Goal: Task Accomplishment & Management: Use online tool/utility

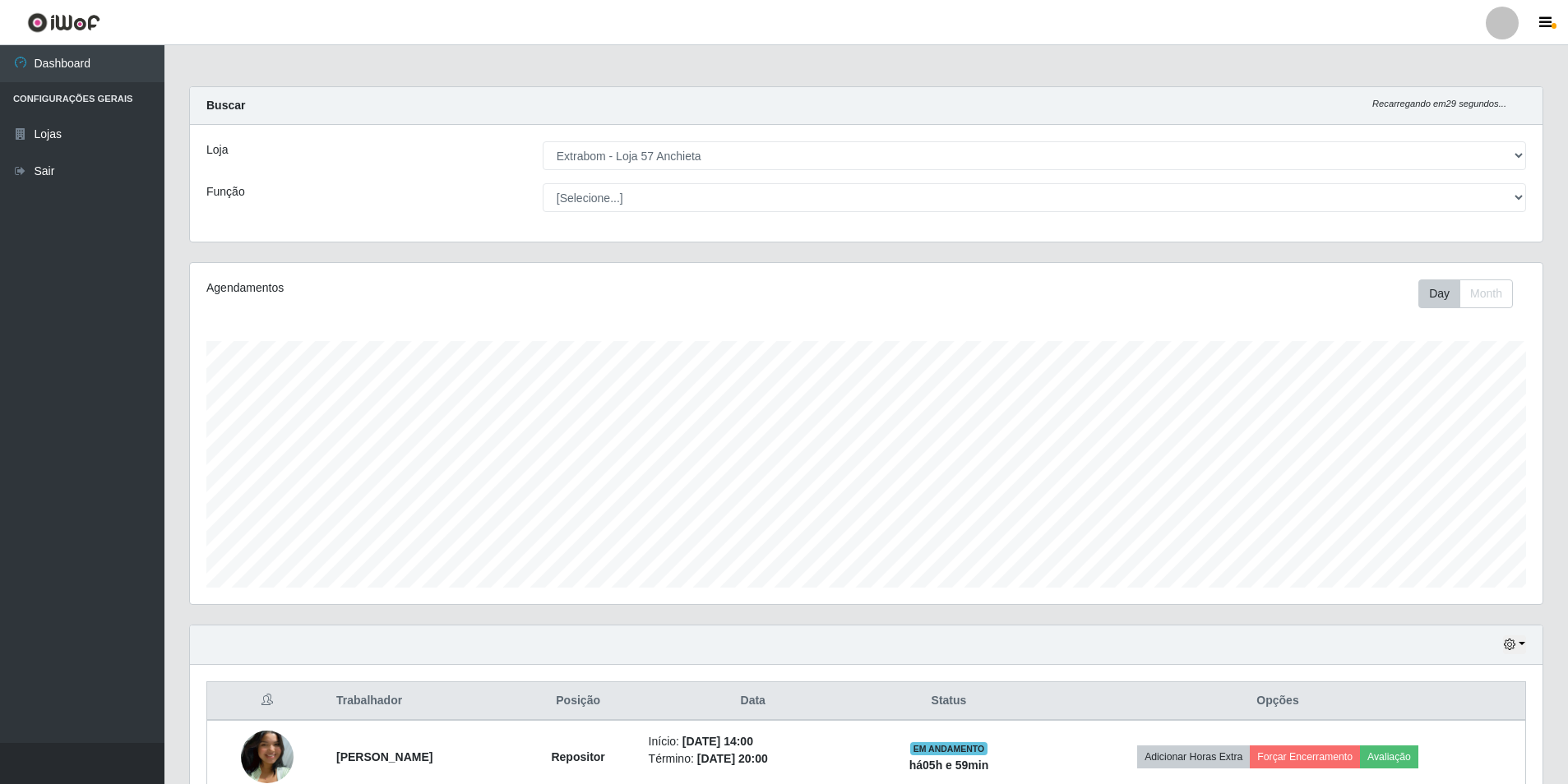
select select "470"
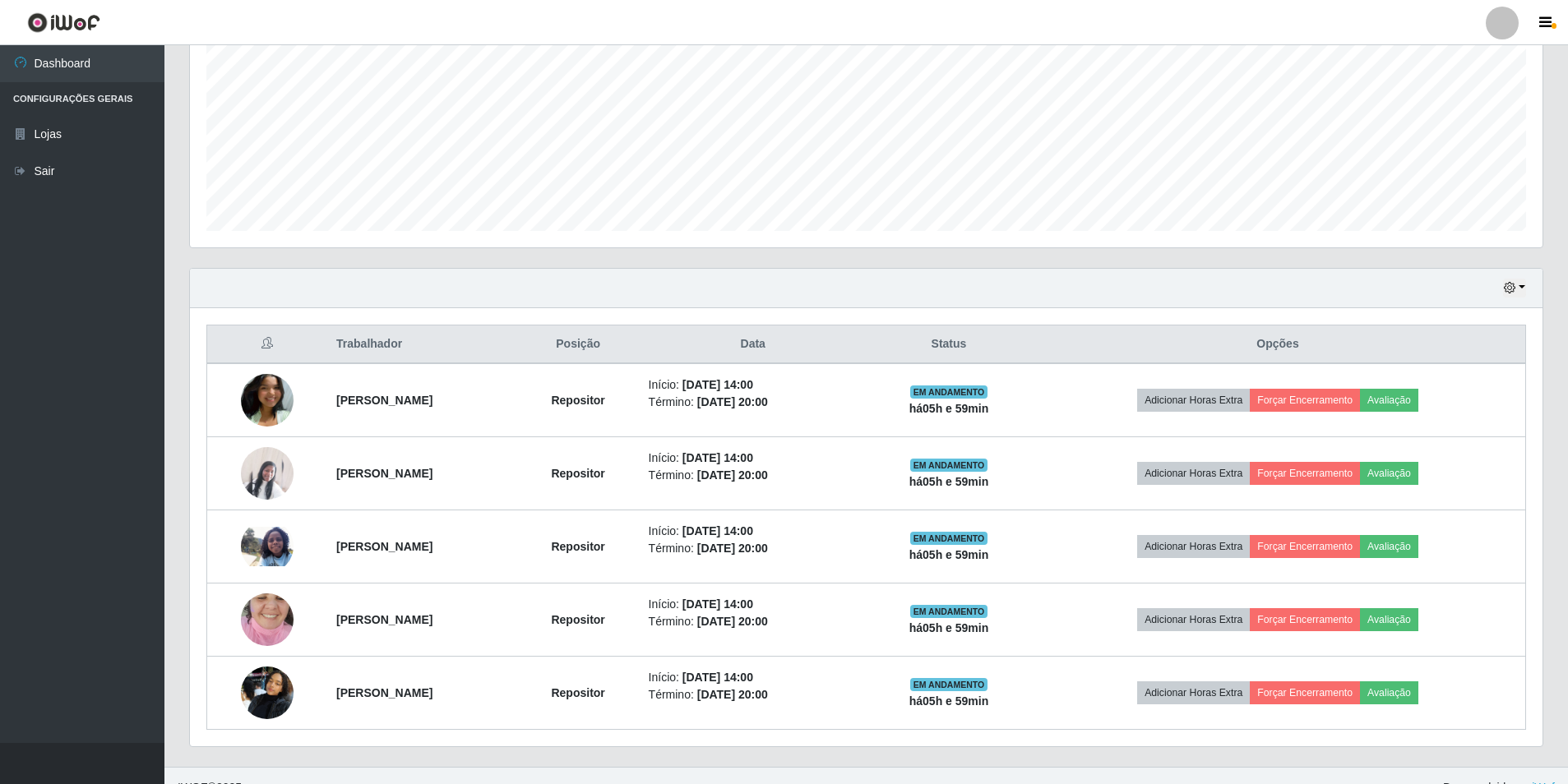
scroll to position [381, 0]
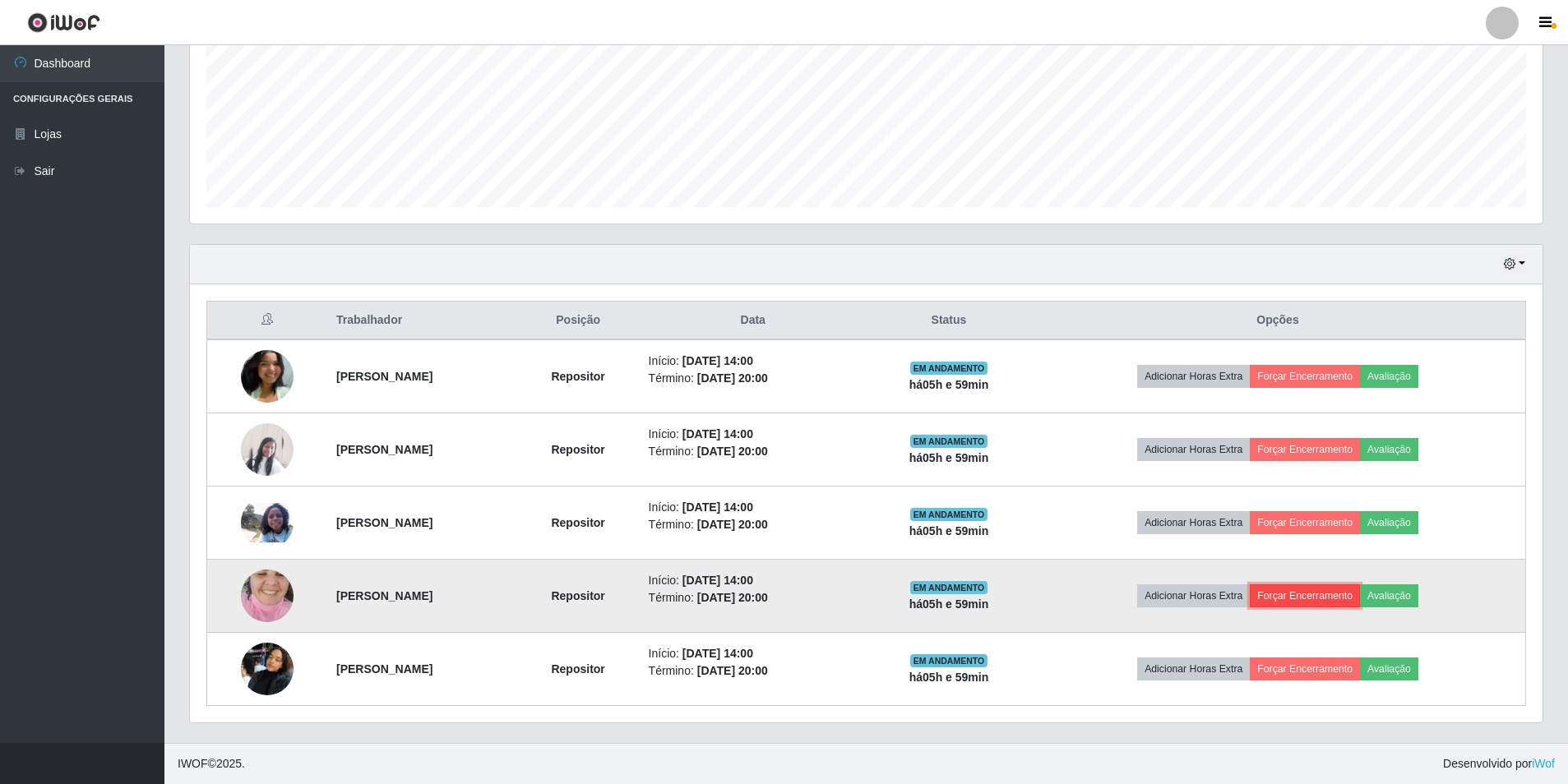
click at [1337, 596] on button "Forçar Encerramento" at bounding box center [1305, 596] width 110 height 23
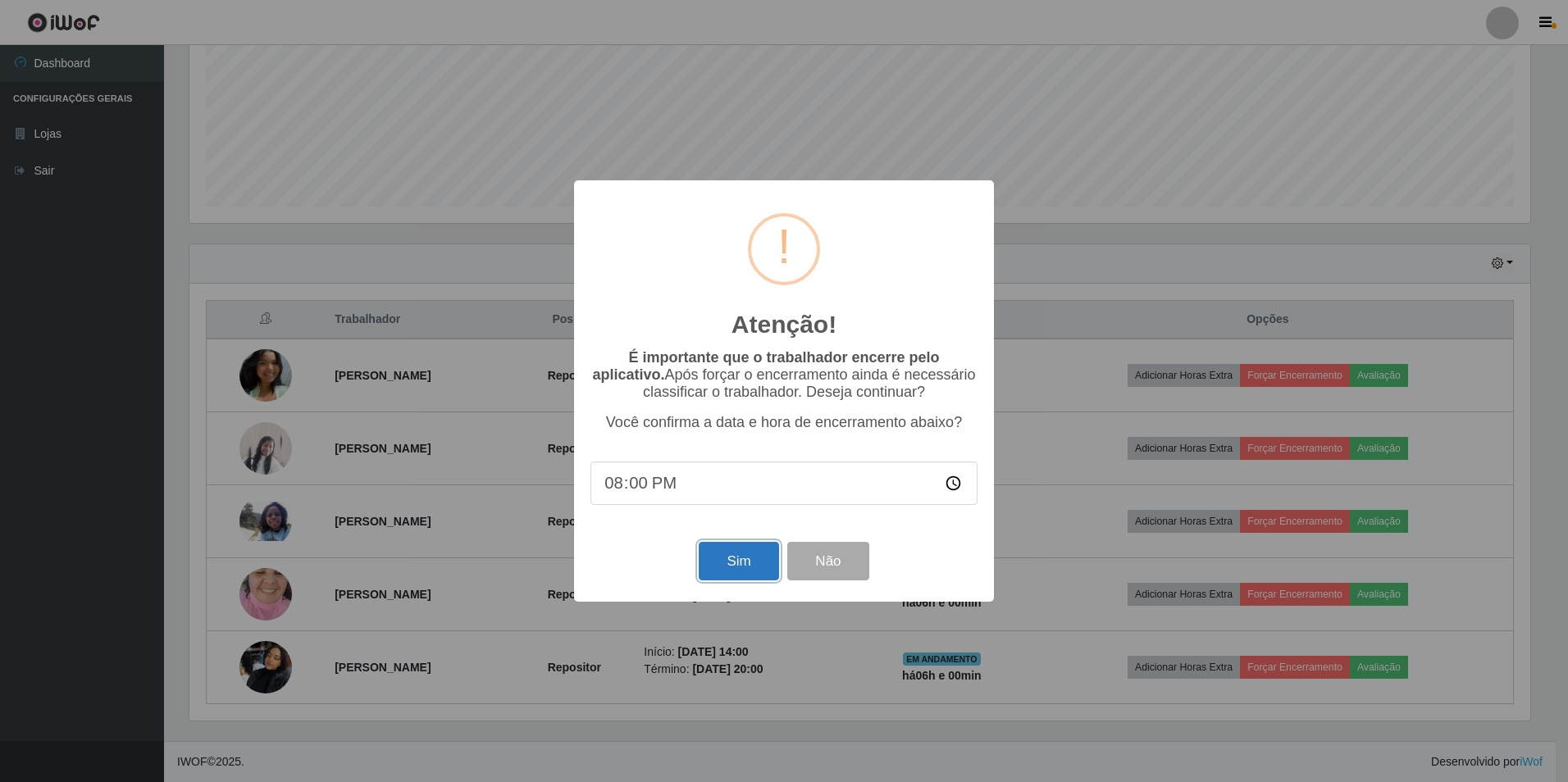
click at [748, 550] on button "Sim" at bounding box center [737, 561] width 79 height 38
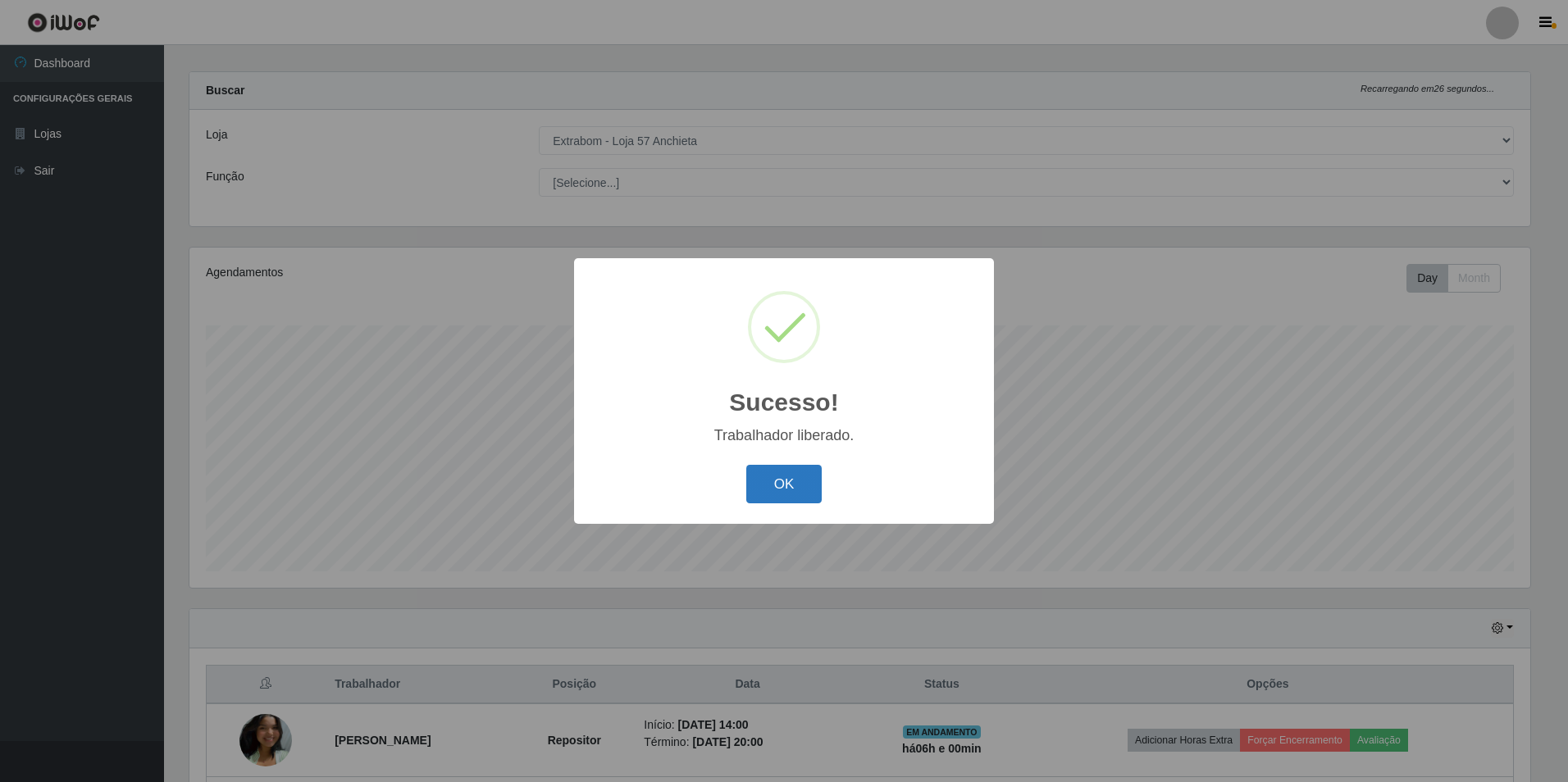
click at [791, 492] on button "OK" at bounding box center [784, 483] width 77 height 38
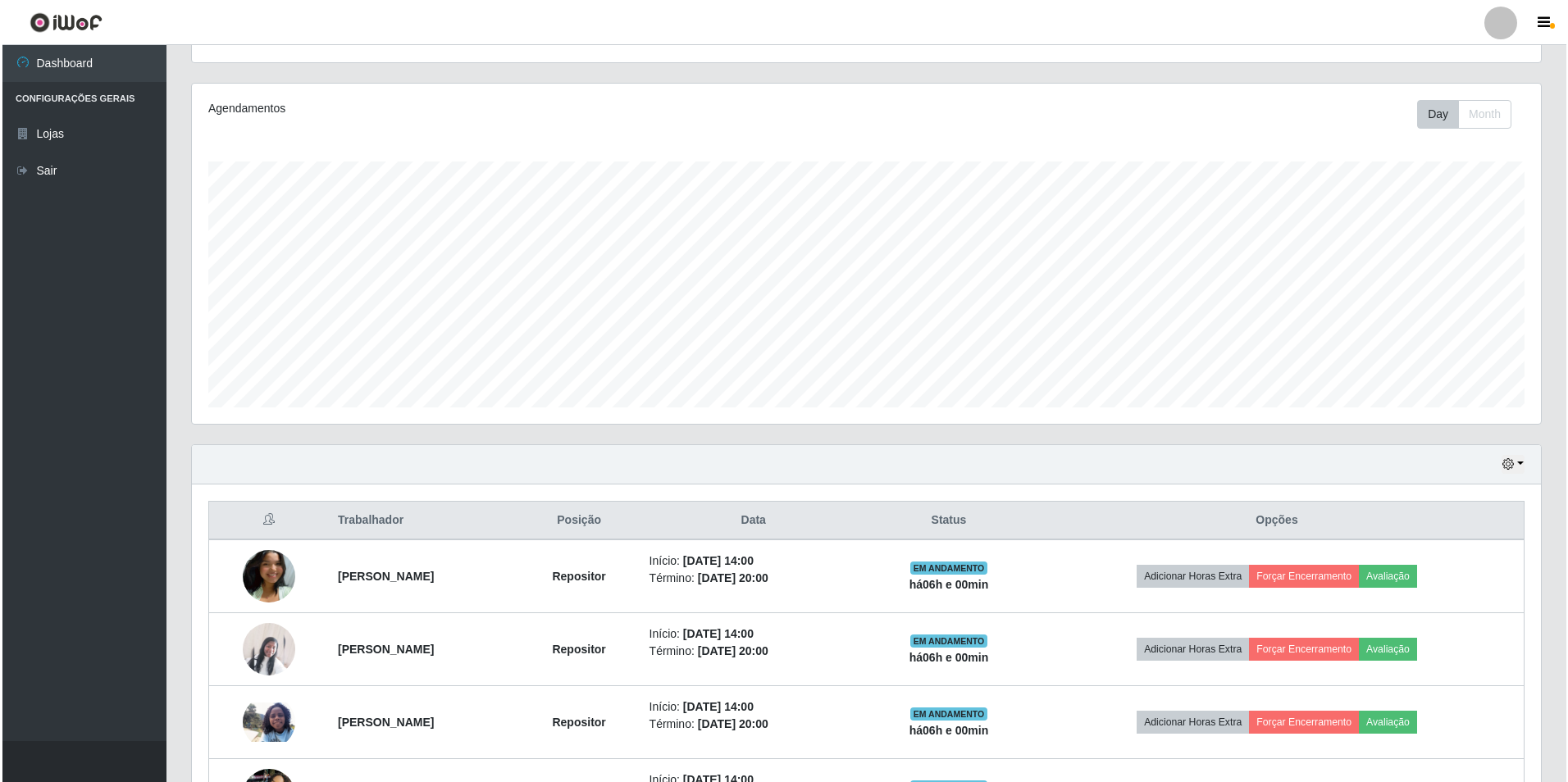
scroll to position [260, 0]
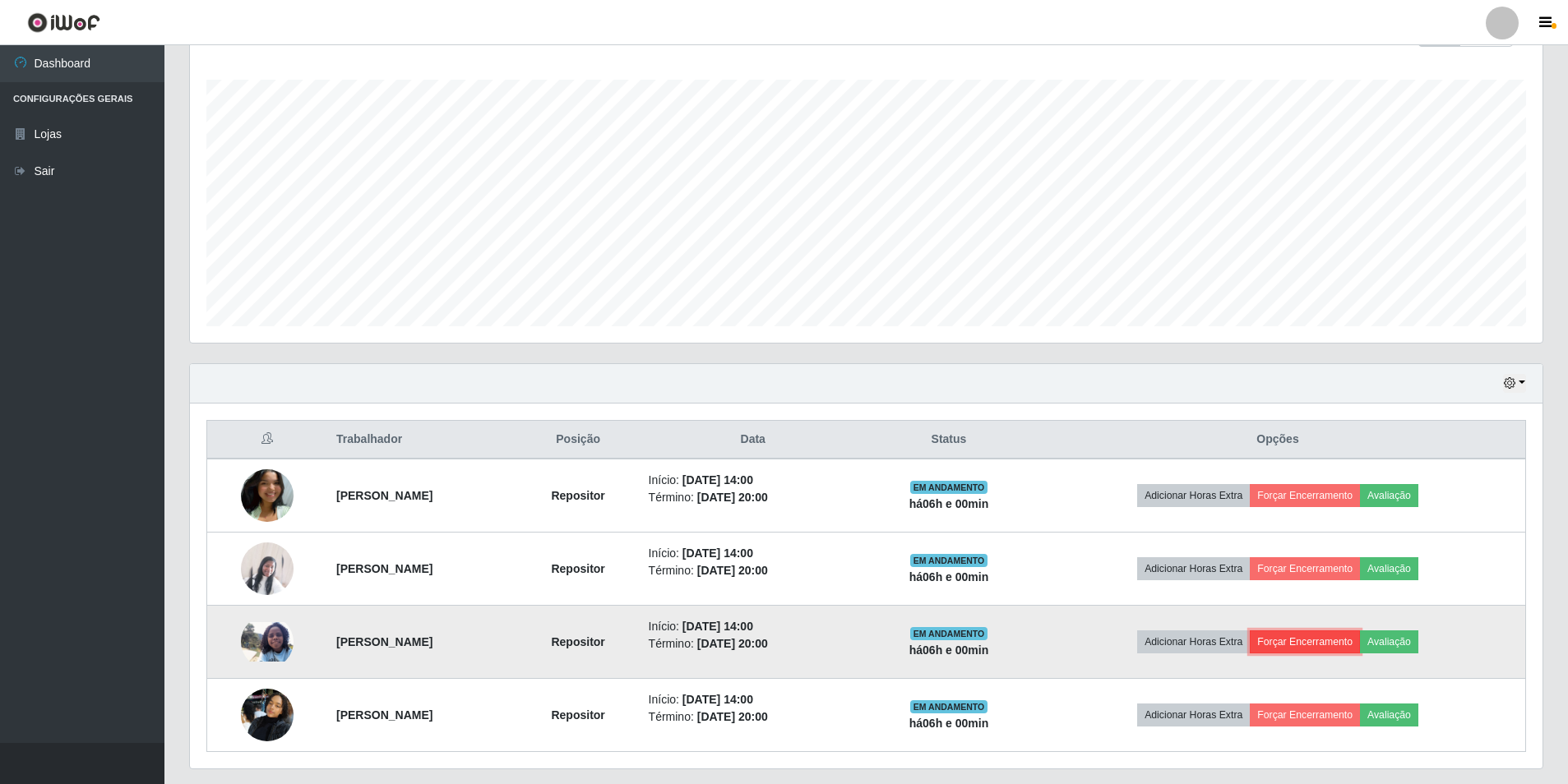
click at [1322, 649] on button "Forçar Encerramento" at bounding box center [1305, 642] width 110 height 23
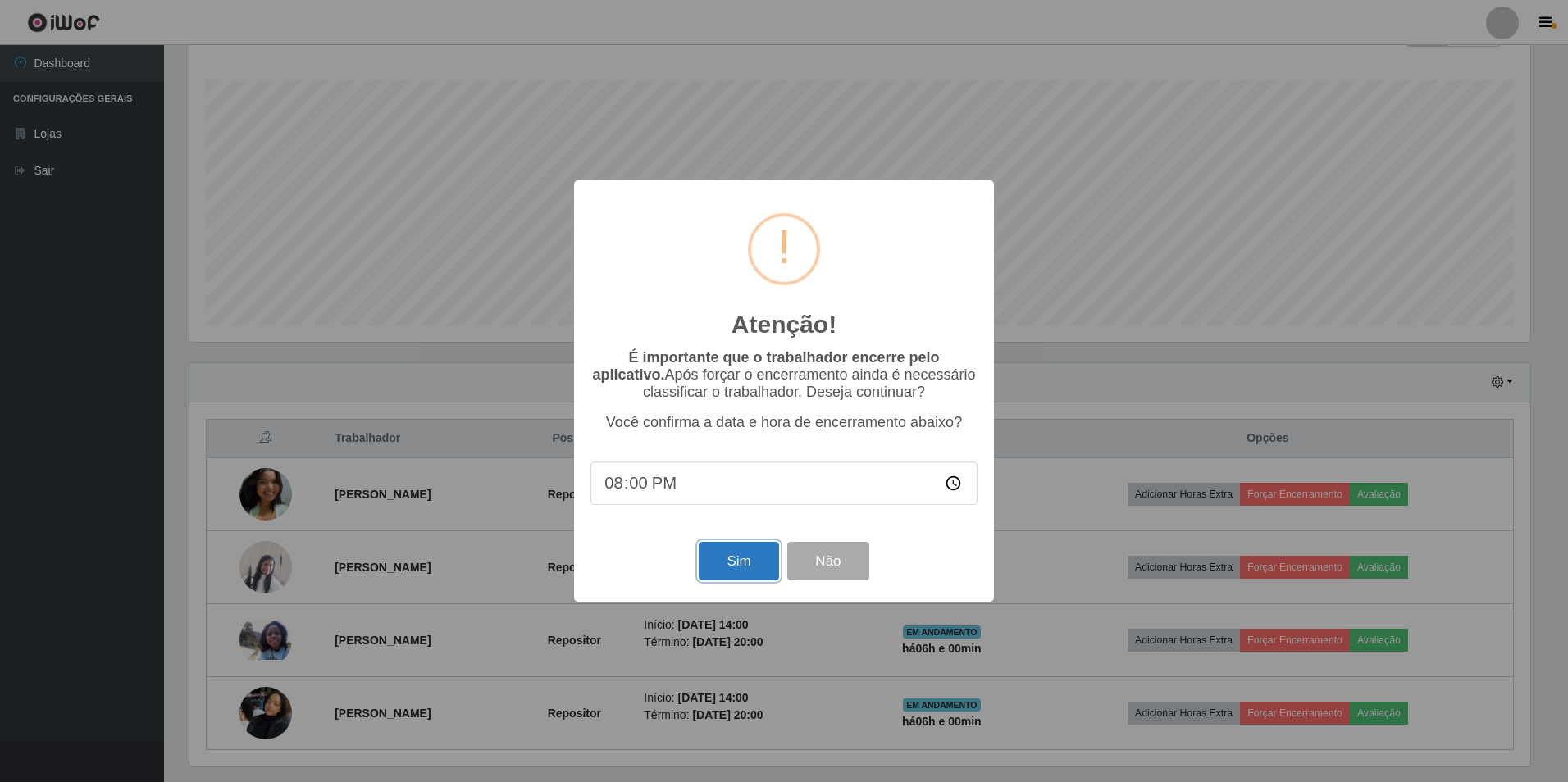
click at [761, 556] on button "Sim" at bounding box center [737, 561] width 79 height 38
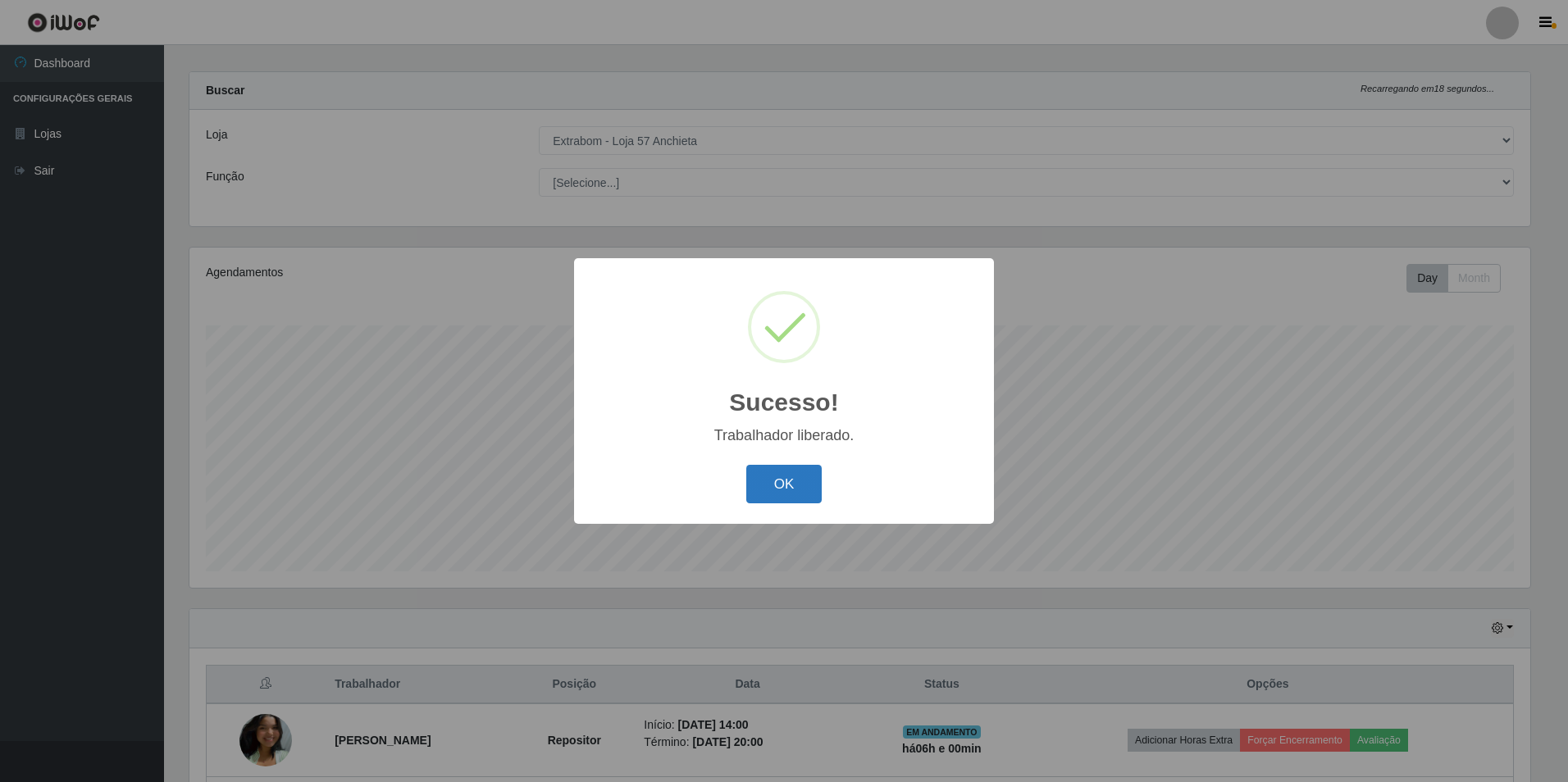
click at [759, 485] on button "OK" at bounding box center [784, 483] width 77 height 38
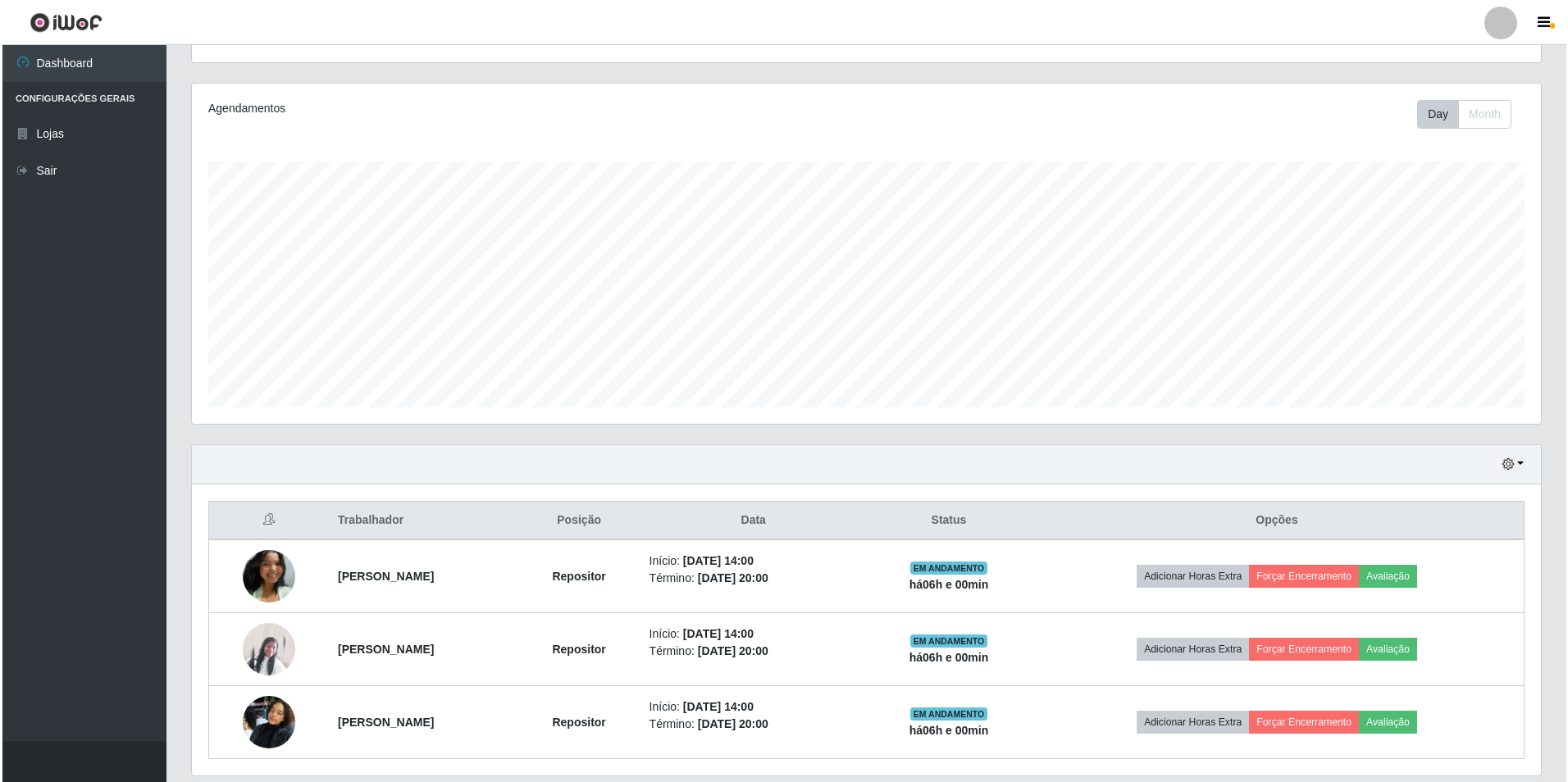
scroll to position [233, 0]
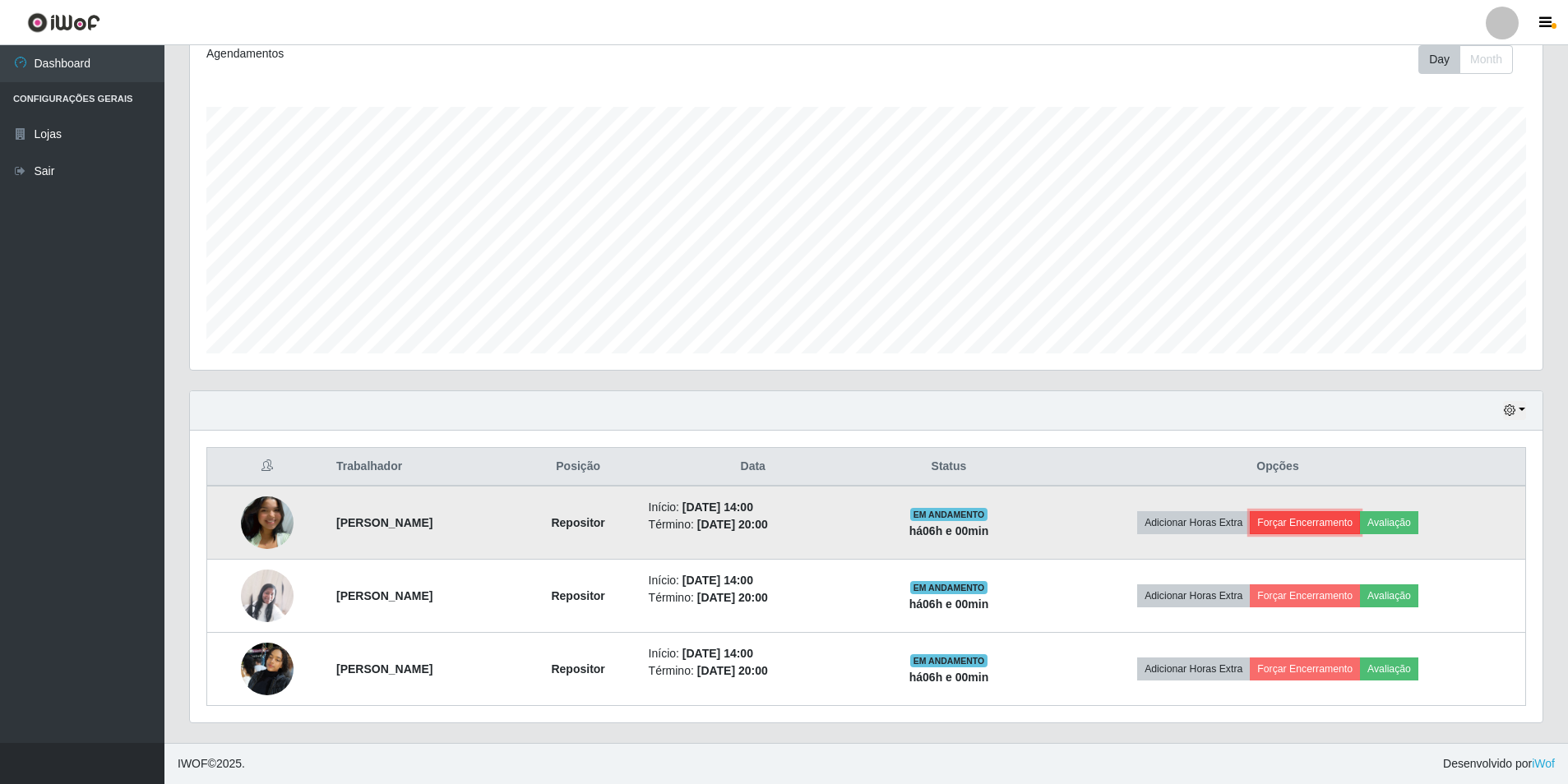
click at [1354, 523] on button "Forçar Encerramento" at bounding box center [1305, 522] width 110 height 23
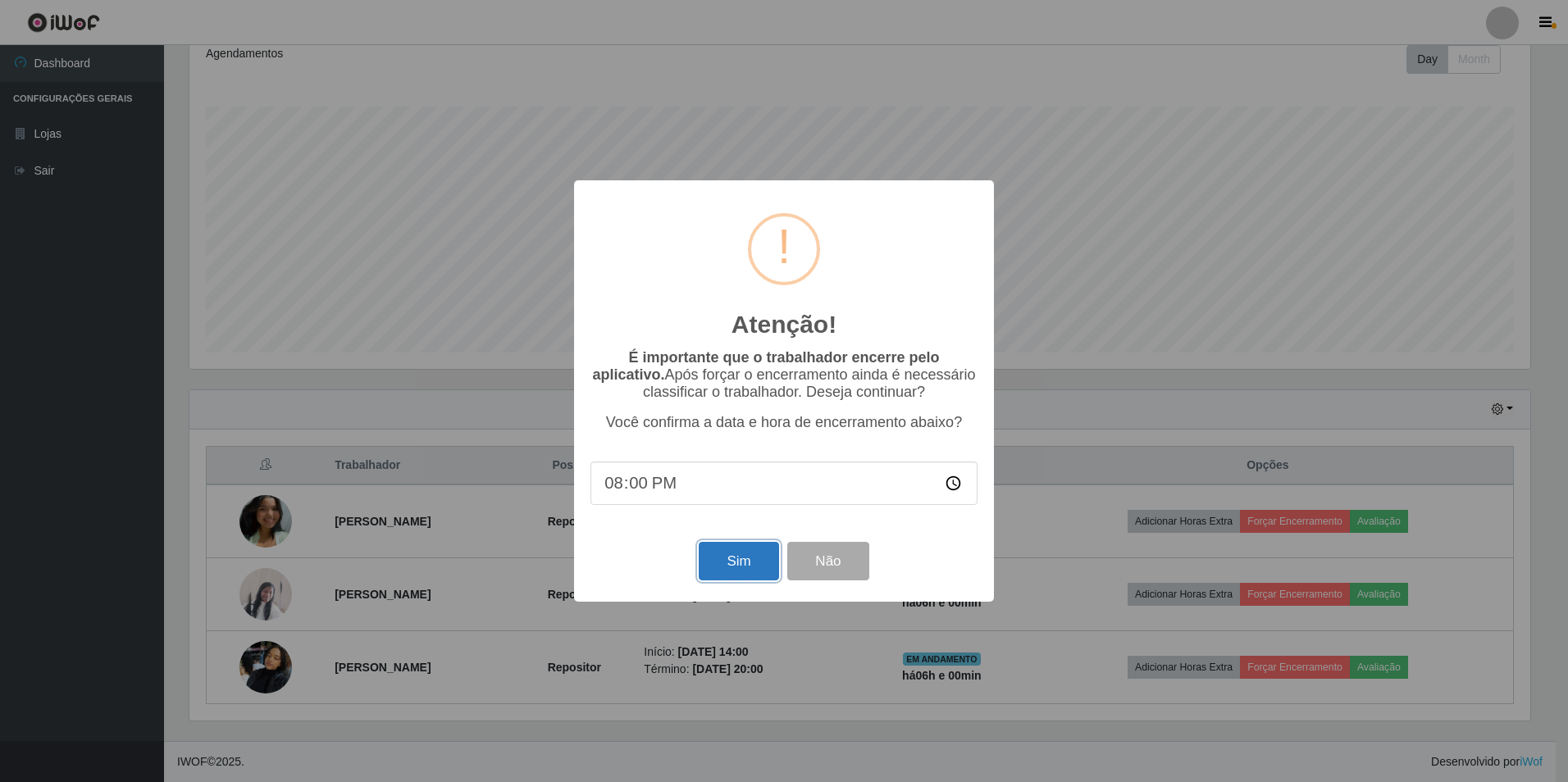
click at [744, 560] on button "Sim" at bounding box center [737, 561] width 79 height 38
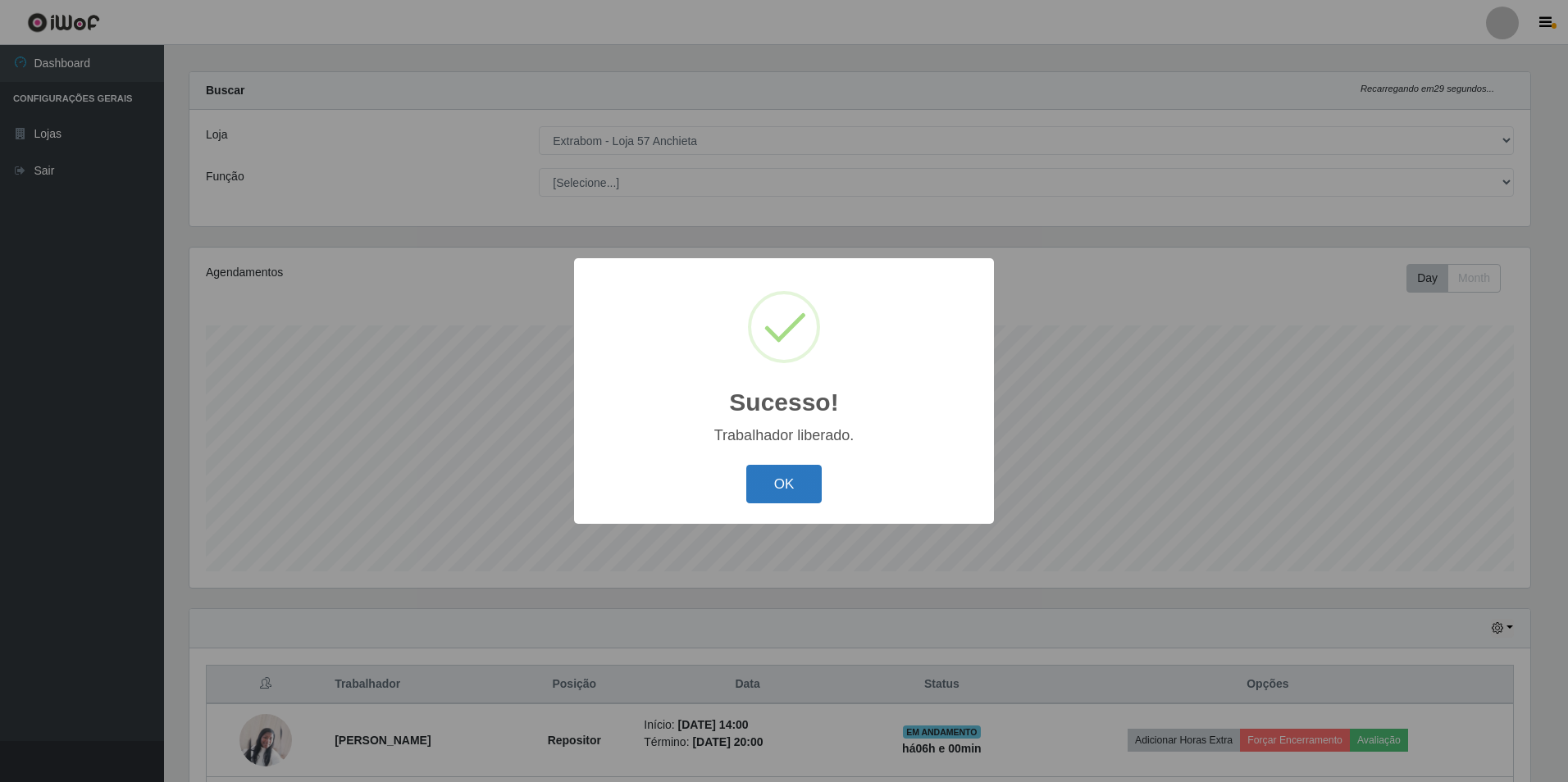
click at [765, 481] on button "OK" at bounding box center [784, 483] width 77 height 38
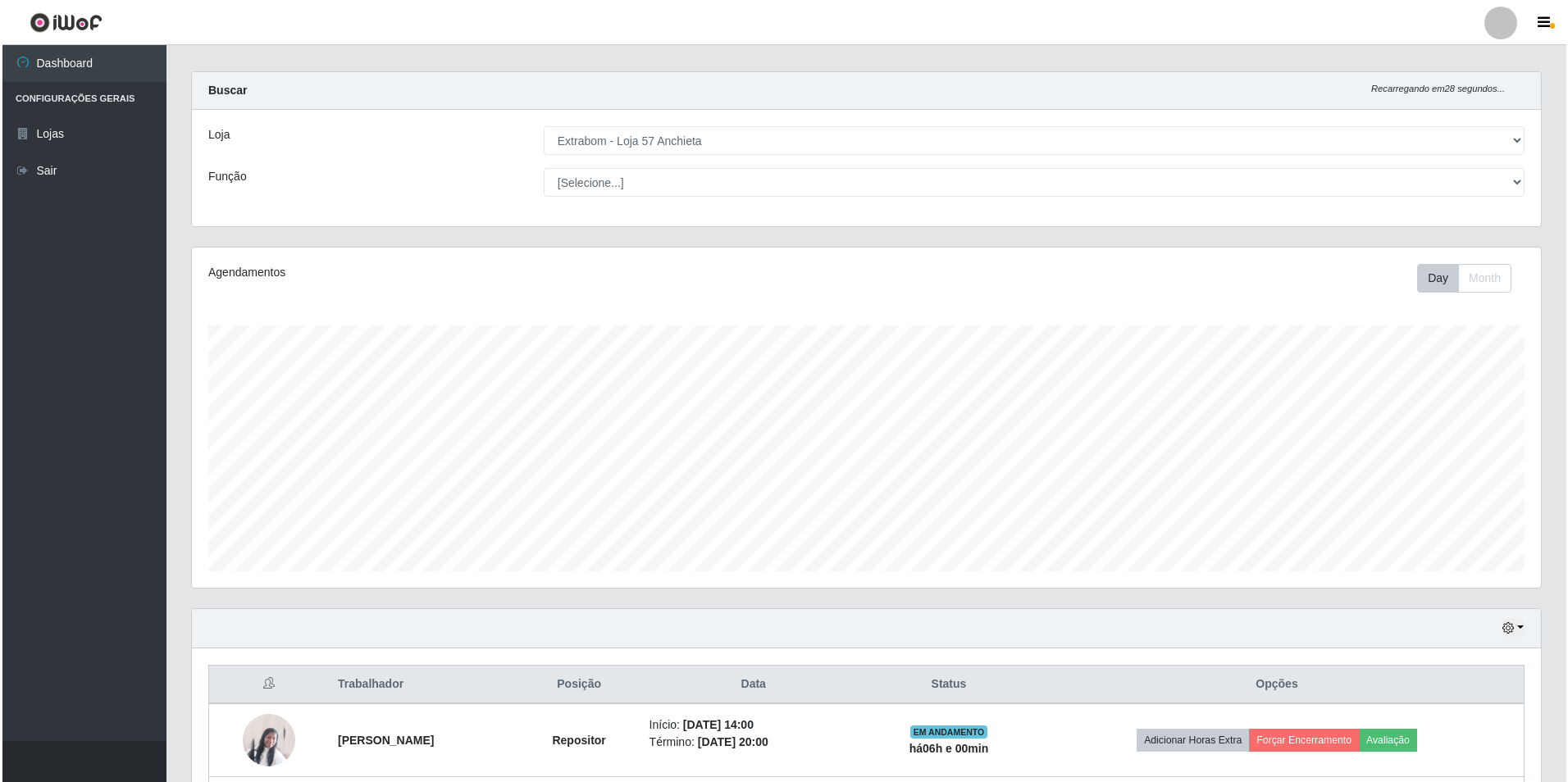
scroll to position [161, 0]
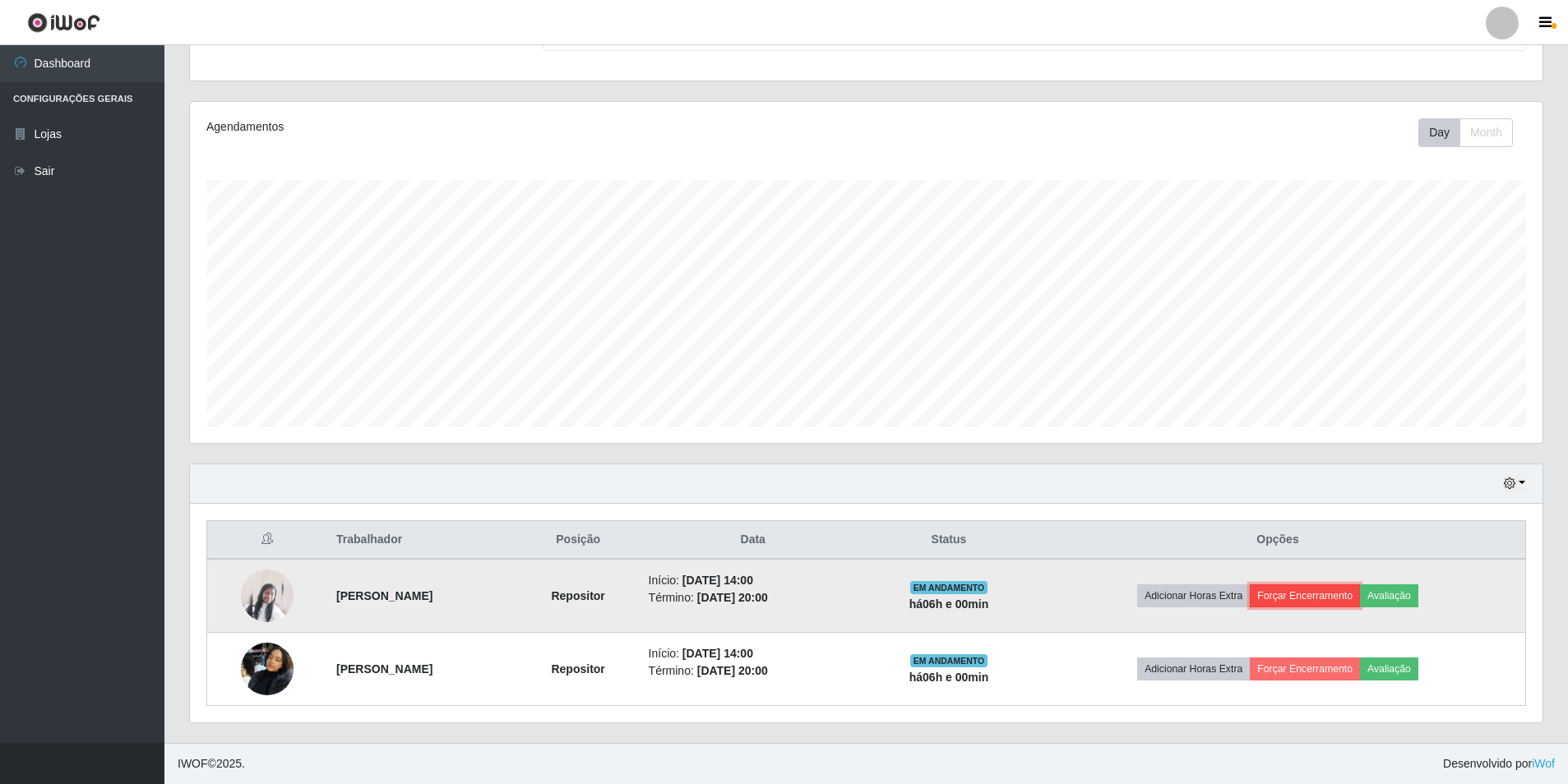
click at [1352, 595] on button "Forçar Encerramento" at bounding box center [1305, 596] width 110 height 23
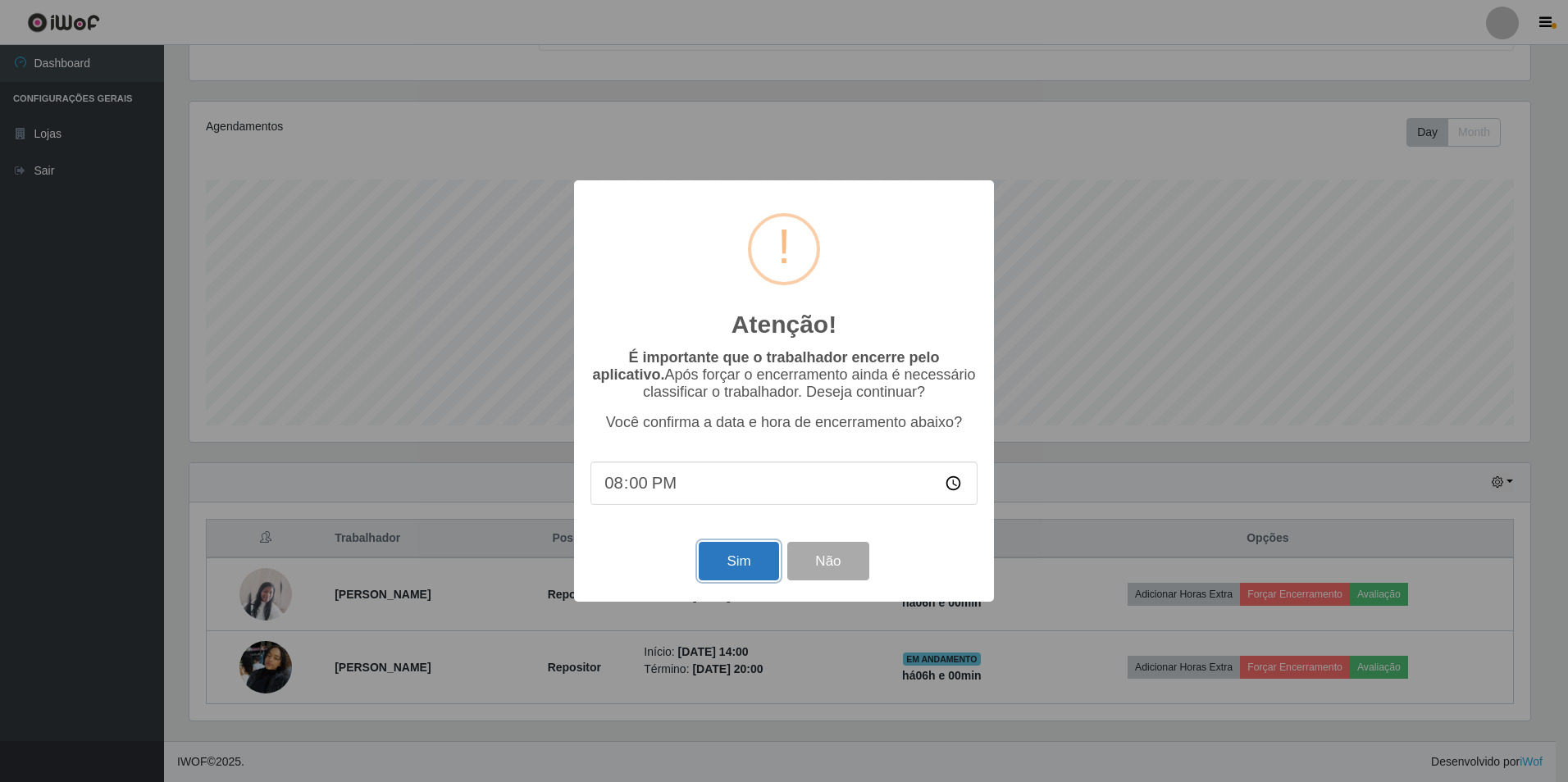
click at [743, 556] on button "Sim" at bounding box center [737, 561] width 79 height 38
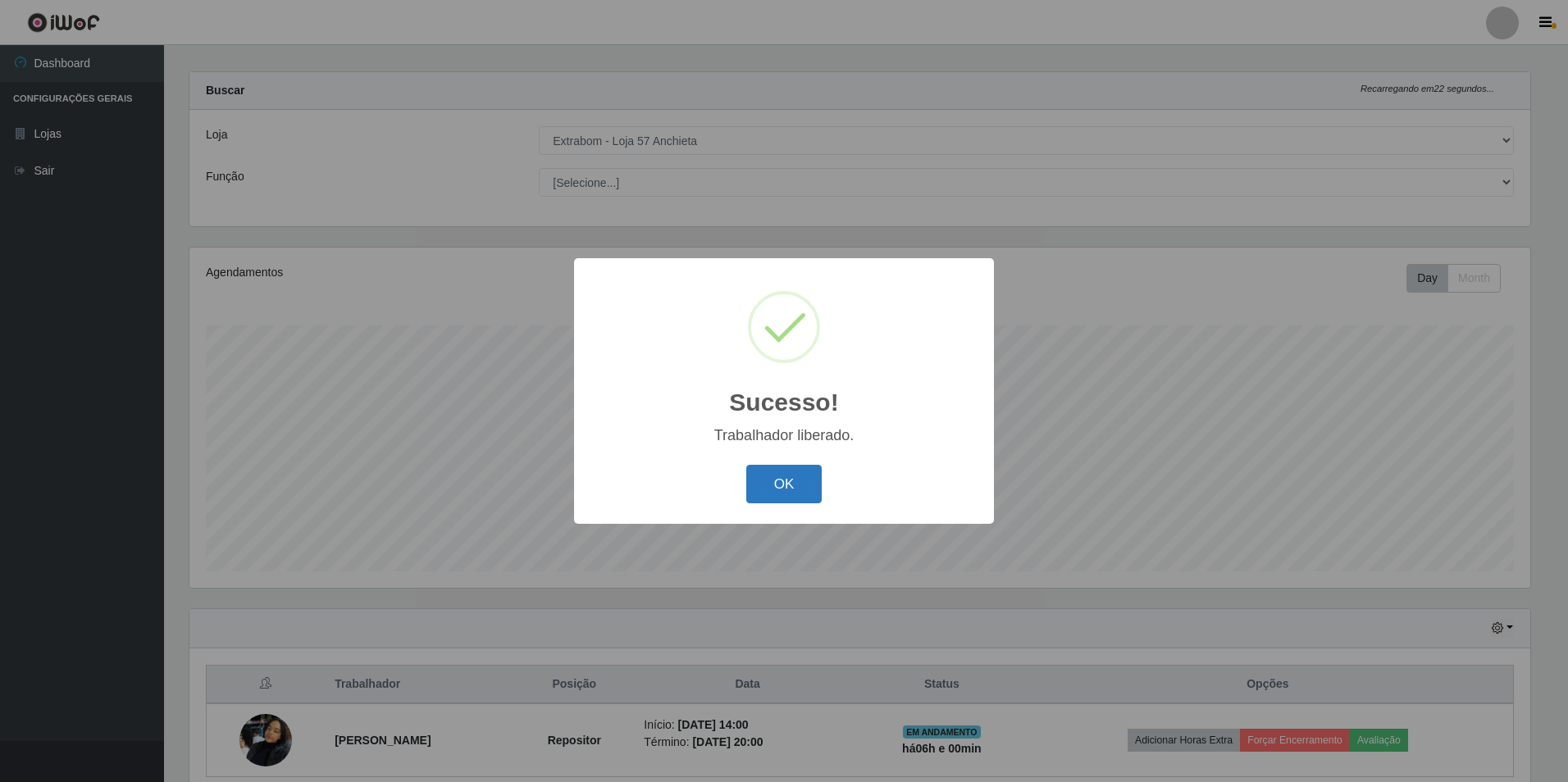
click at [768, 491] on button "OK" at bounding box center [784, 483] width 77 height 38
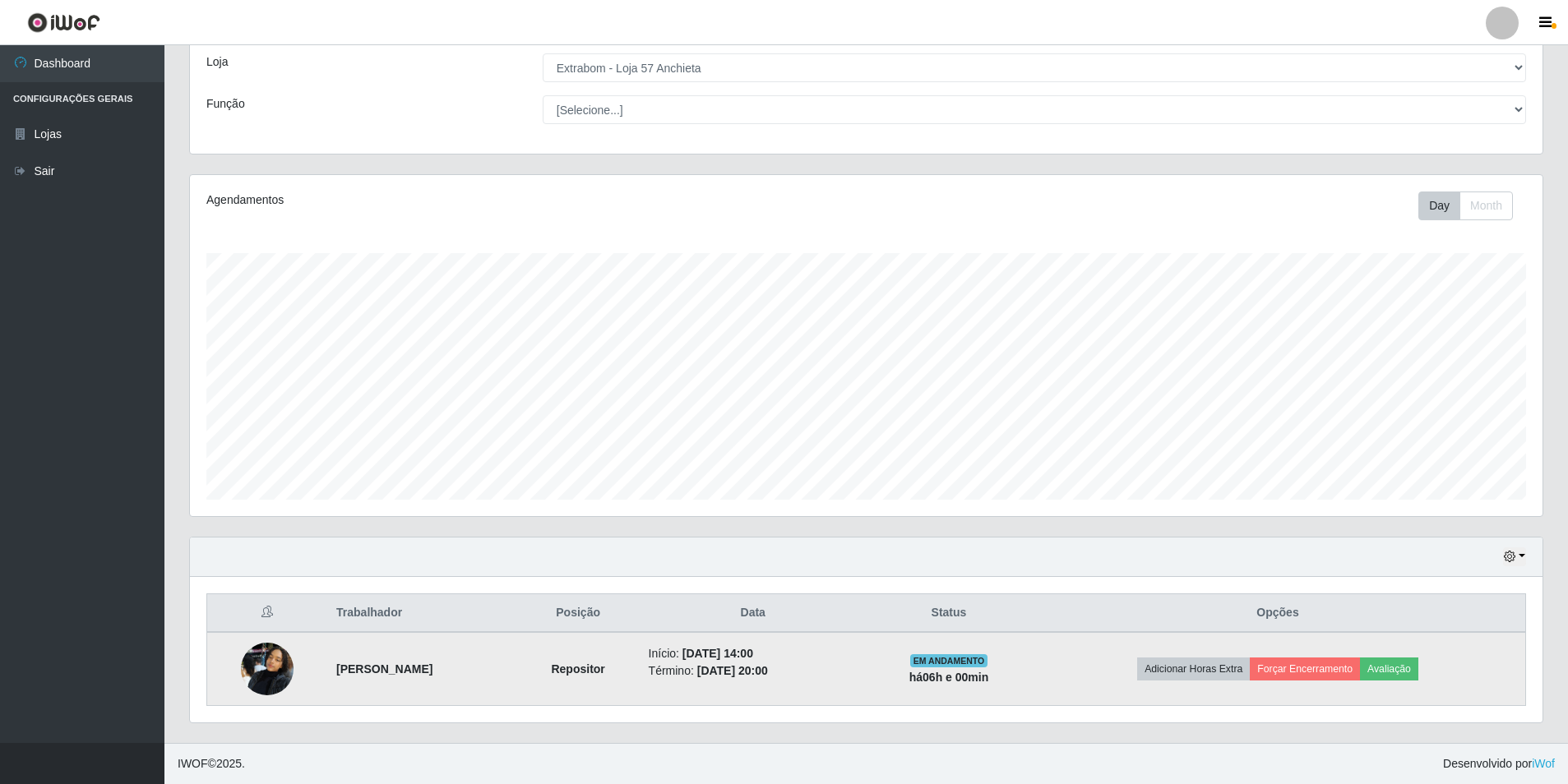
click at [281, 663] on img at bounding box center [267, 668] width 52 height 70
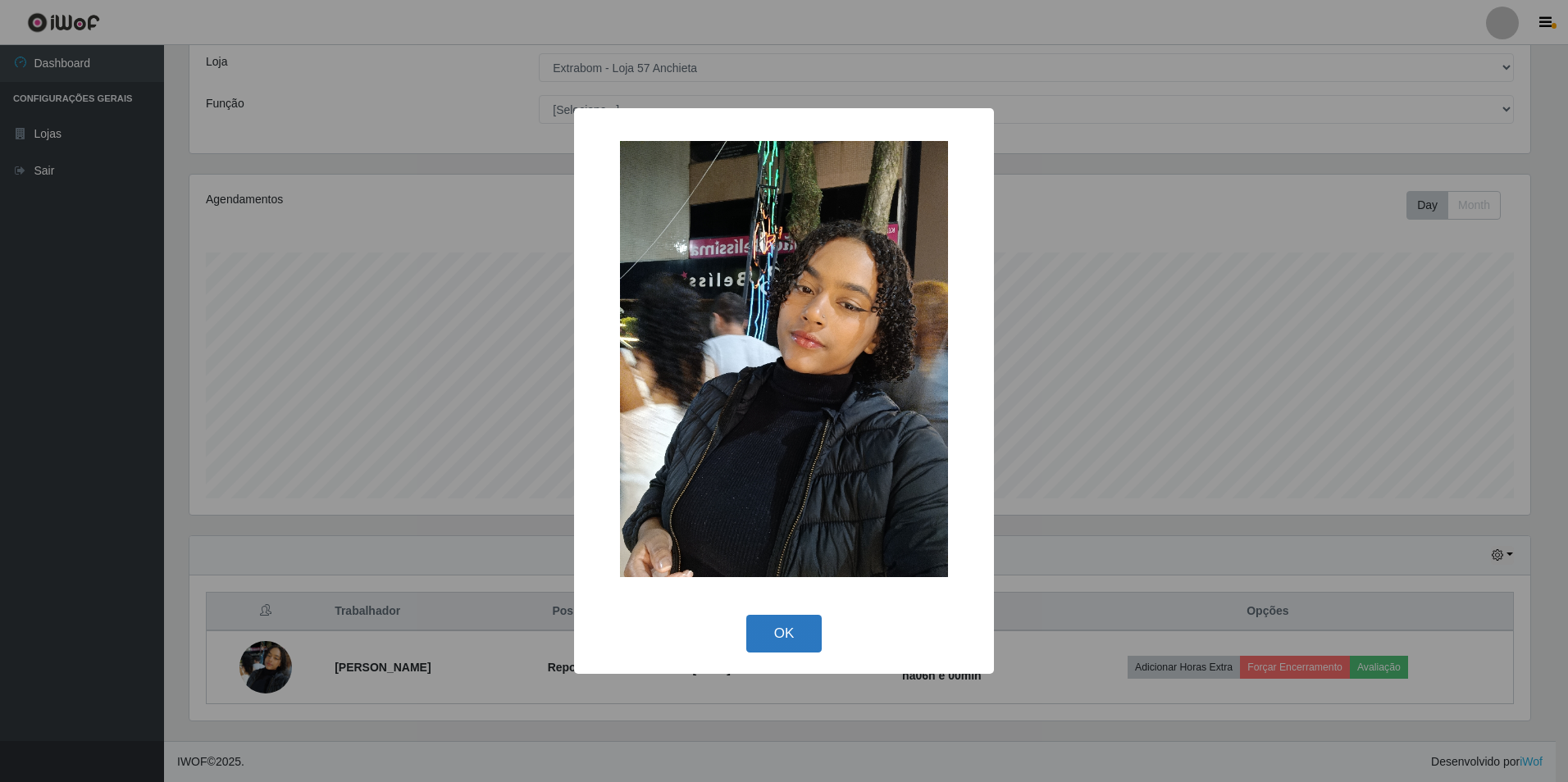
click at [784, 623] on button "OK" at bounding box center [784, 634] width 77 height 38
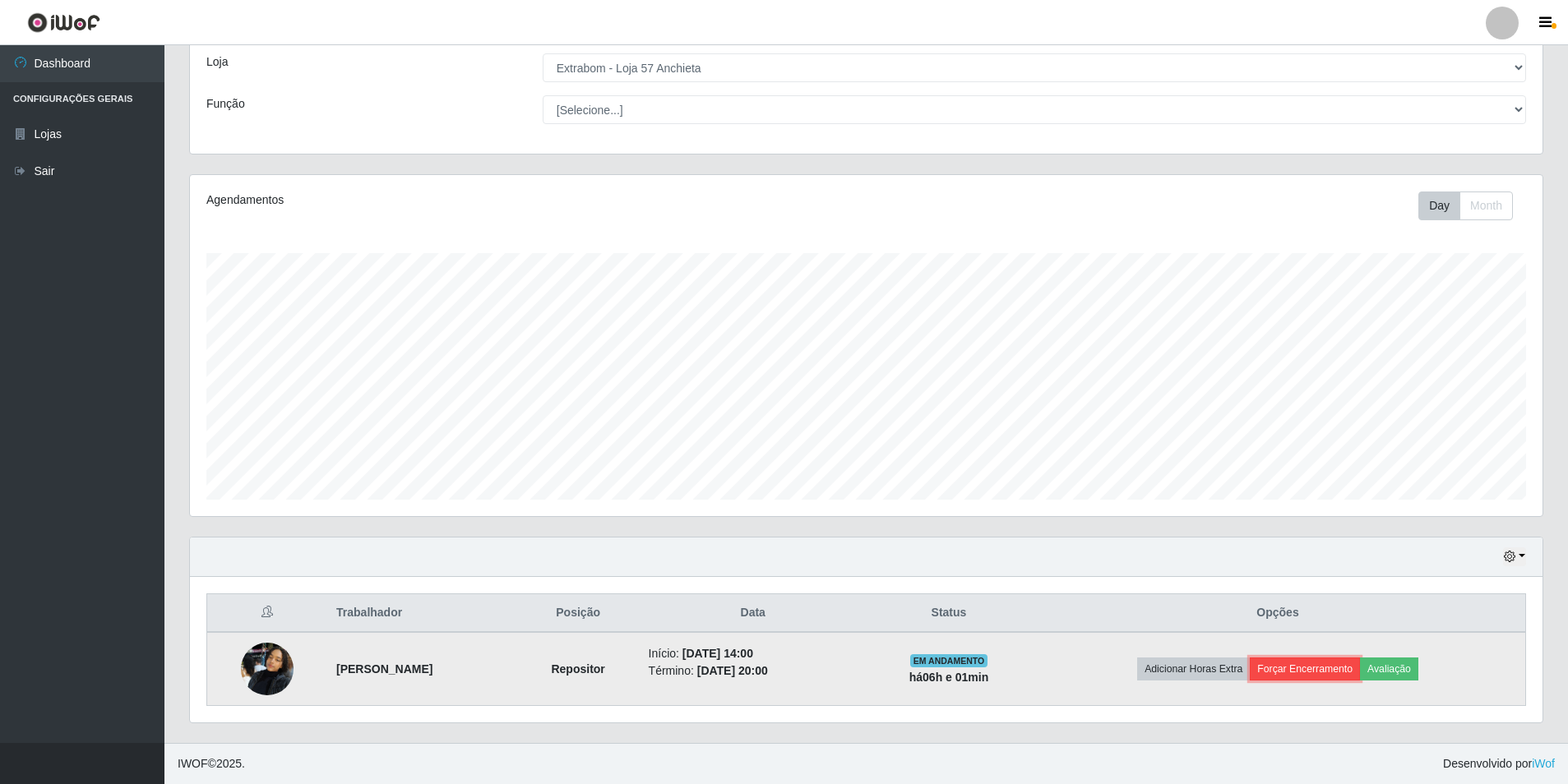
click at [1331, 669] on button "Forçar Encerramento" at bounding box center [1305, 669] width 110 height 23
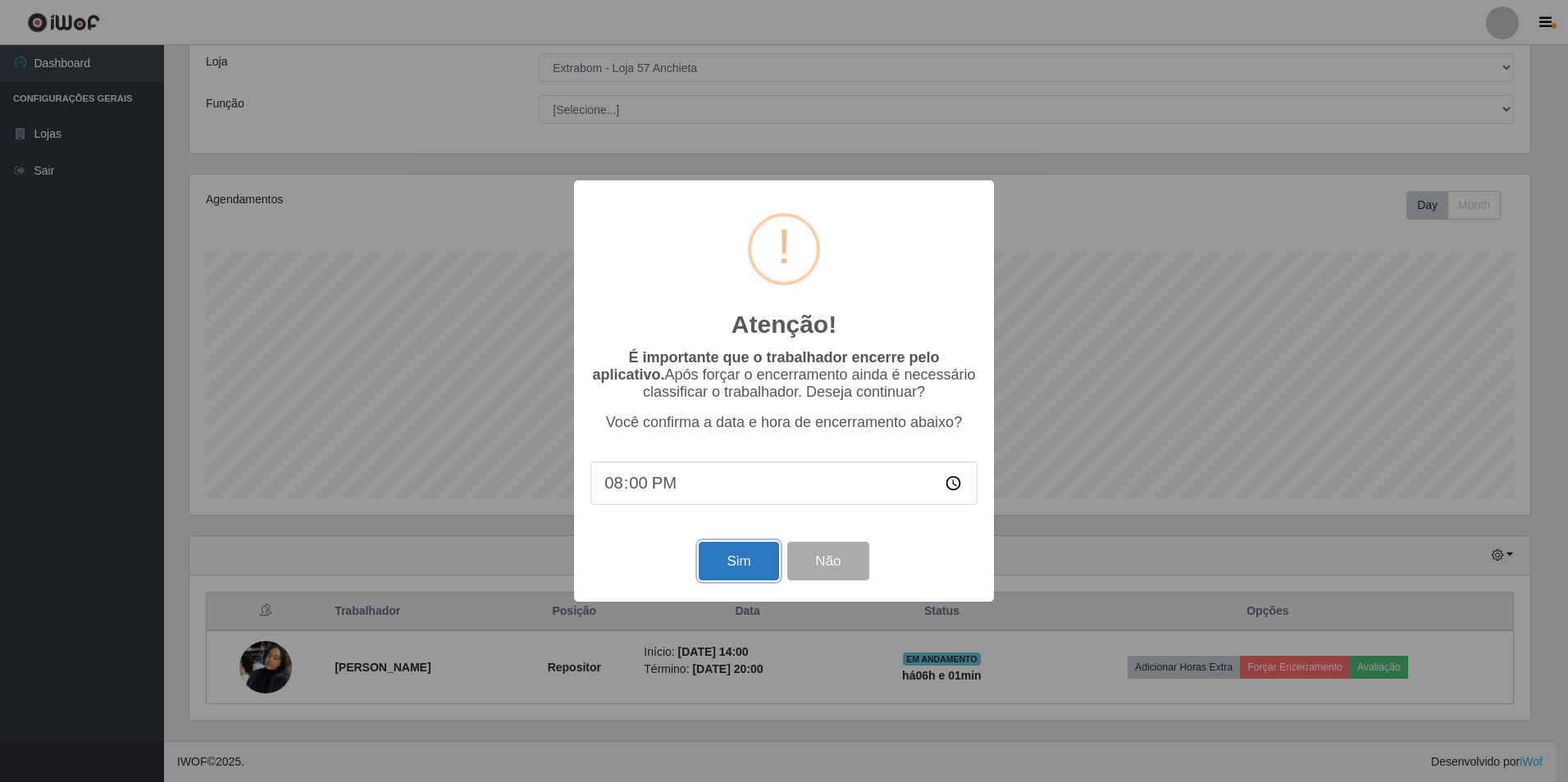
click at [729, 575] on button "Sim" at bounding box center [737, 561] width 79 height 38
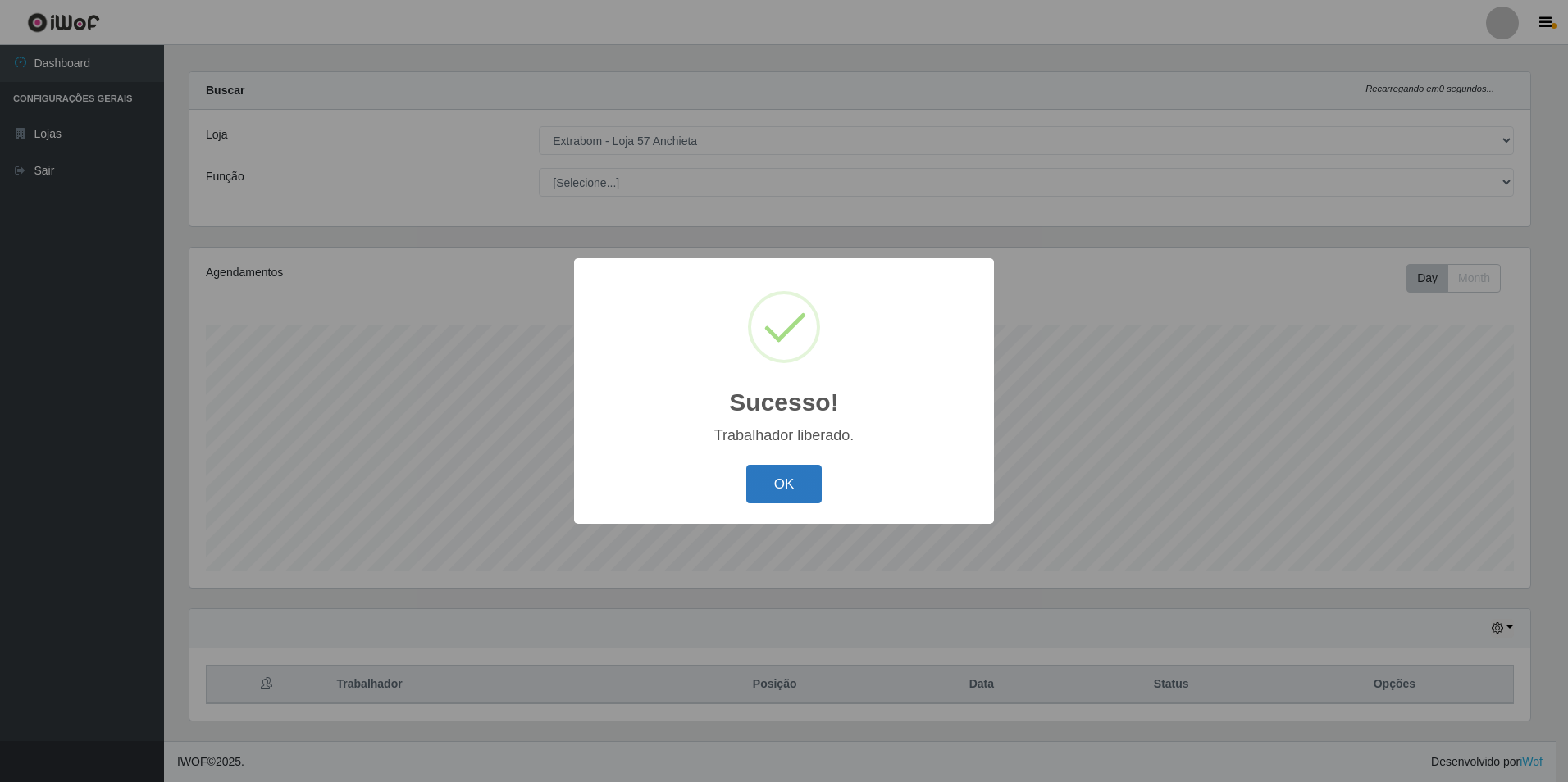
click at [770, 481] on button "OK" at bounding box center [784, 483] width 77 height 38
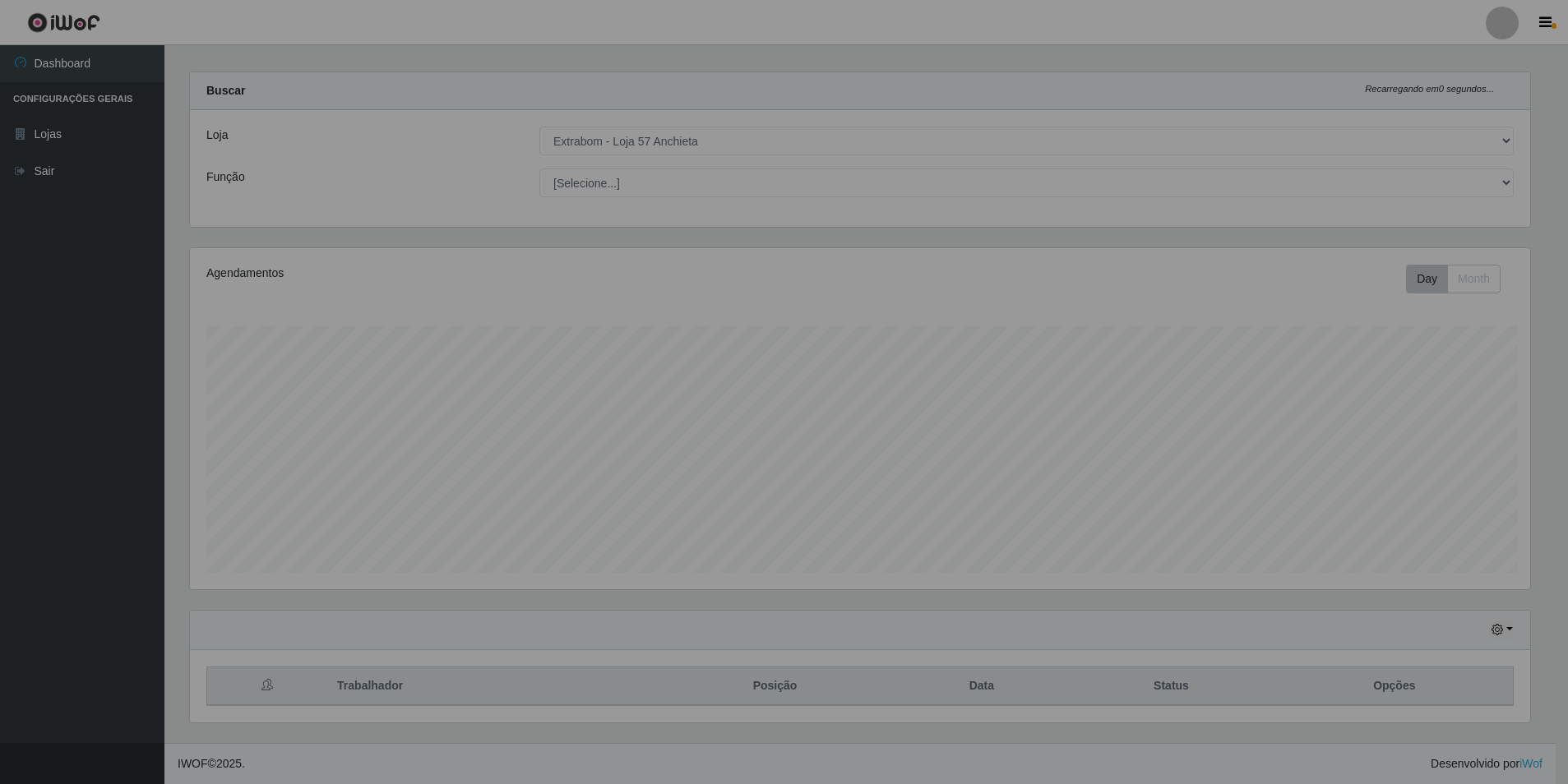
scroll to position [341, 1353]
